Goal: Information Seeking & Learning: Learn about a topic

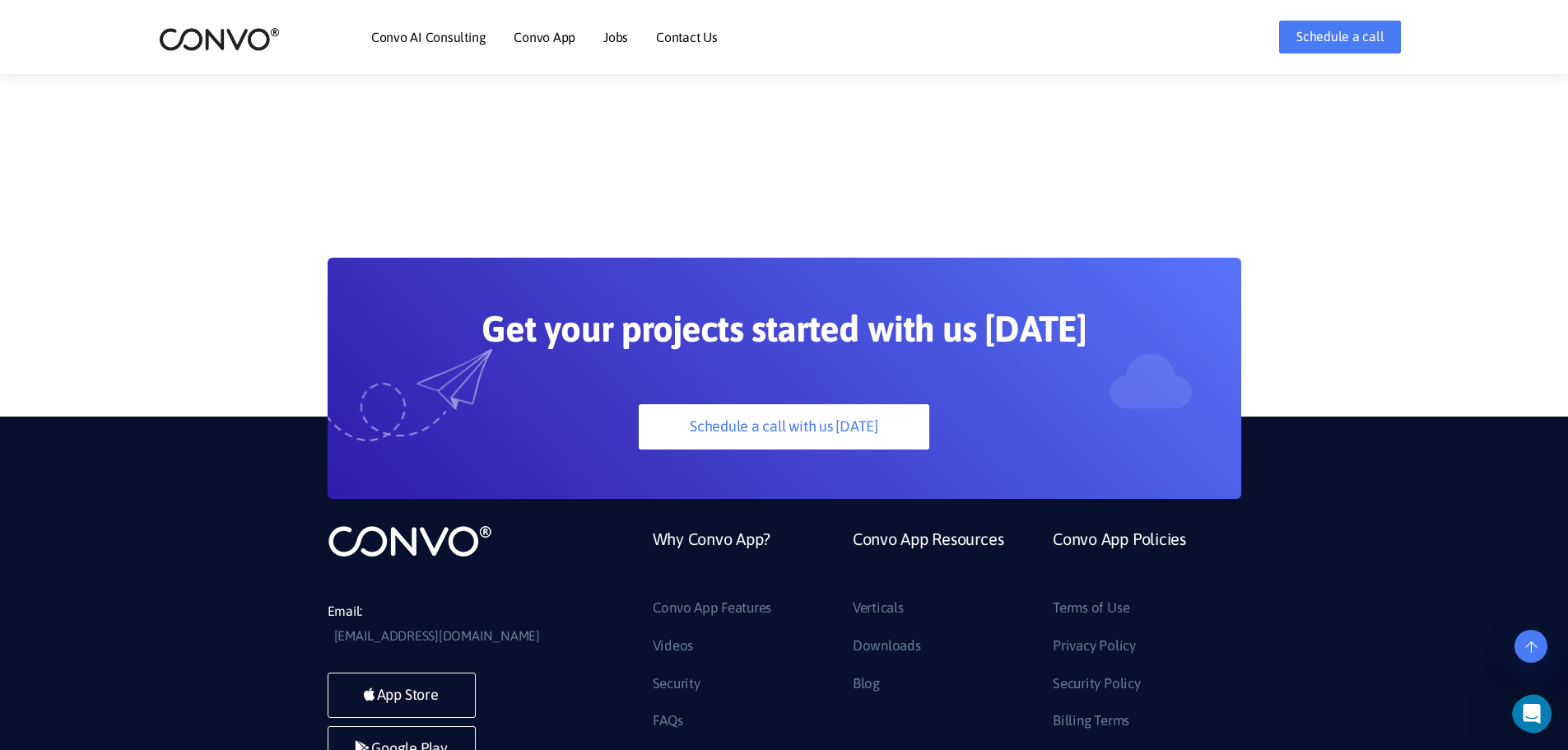
scroll to position [4628, 0]
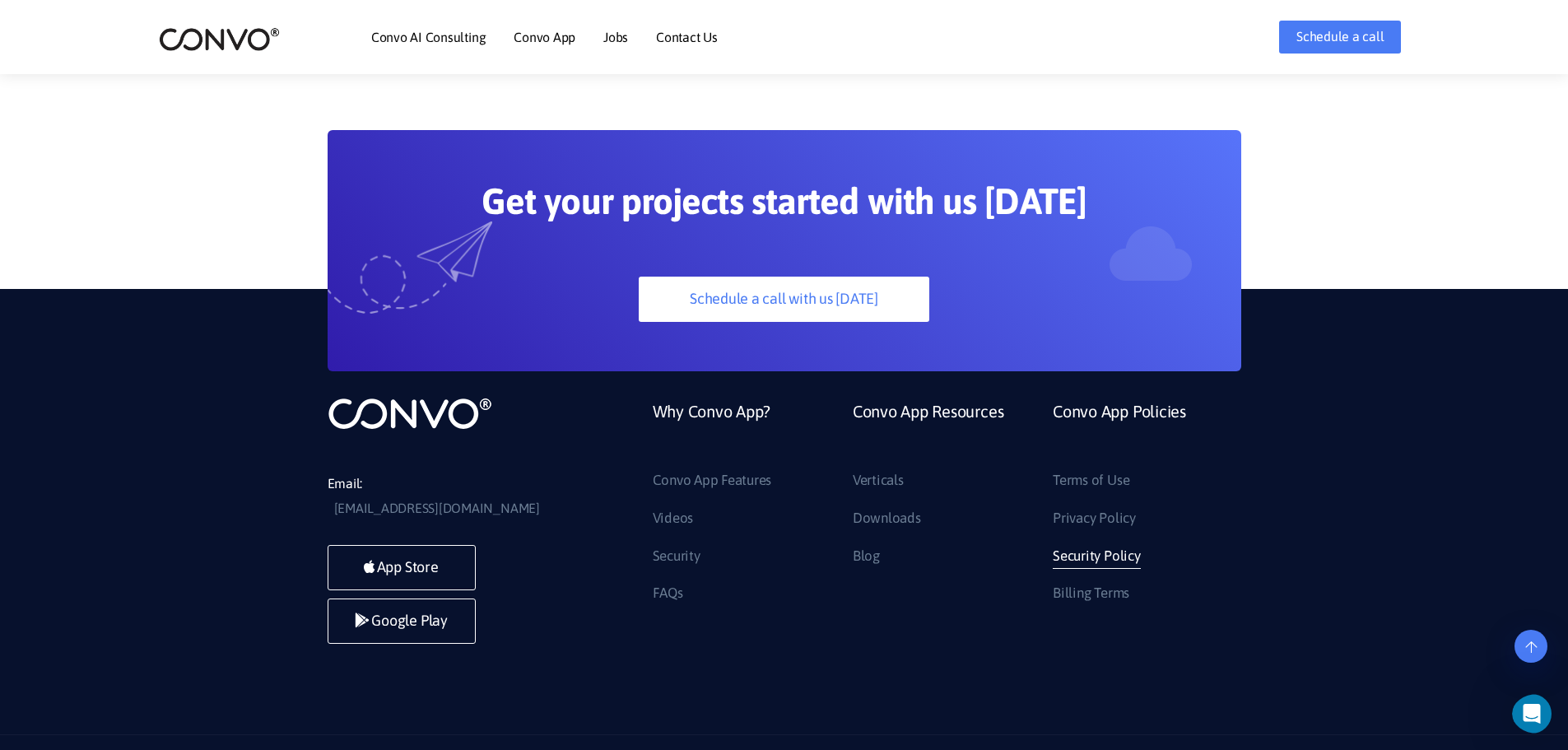
click at [1102, 544] on link "Security Policy" at bounding box center [1096, 557] width 87 height 26
